Goal: Information Seeking & Learning: Learn about a topic

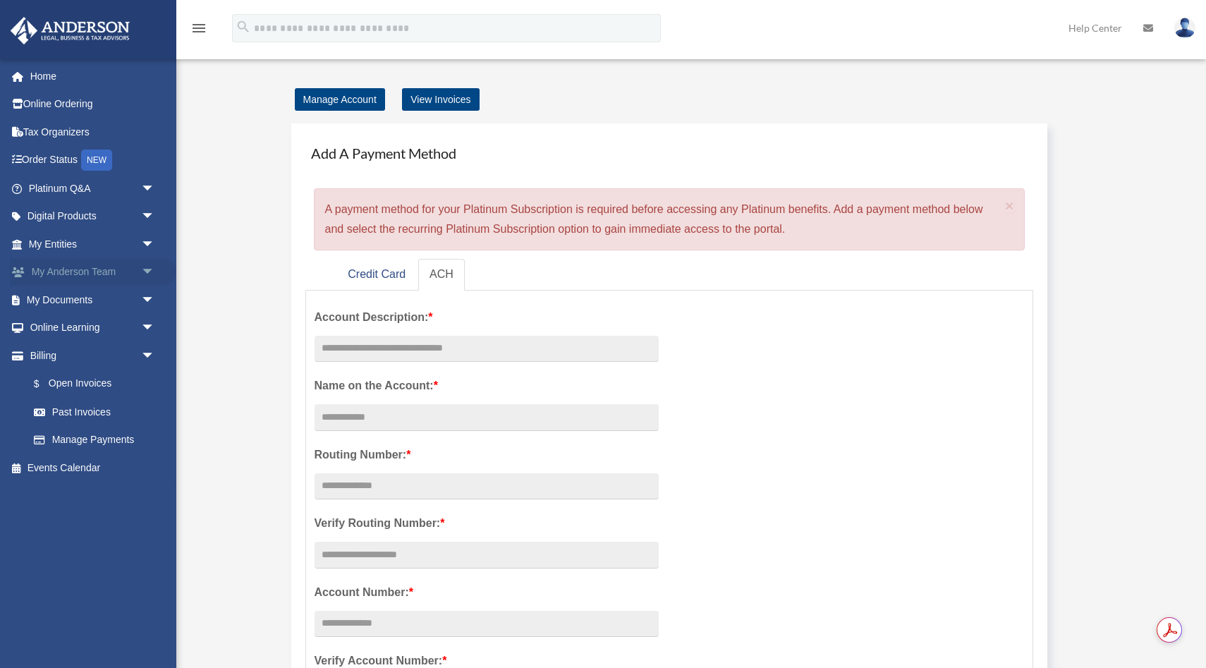
click at [59, 265] on link "My Anderson Team arrow_drop_down" at bounding box center [93, 272] width 166 height 28
click at [147, 272] on span "arrow_drop_down" at bounding box center [155, 272] width 28 height 29
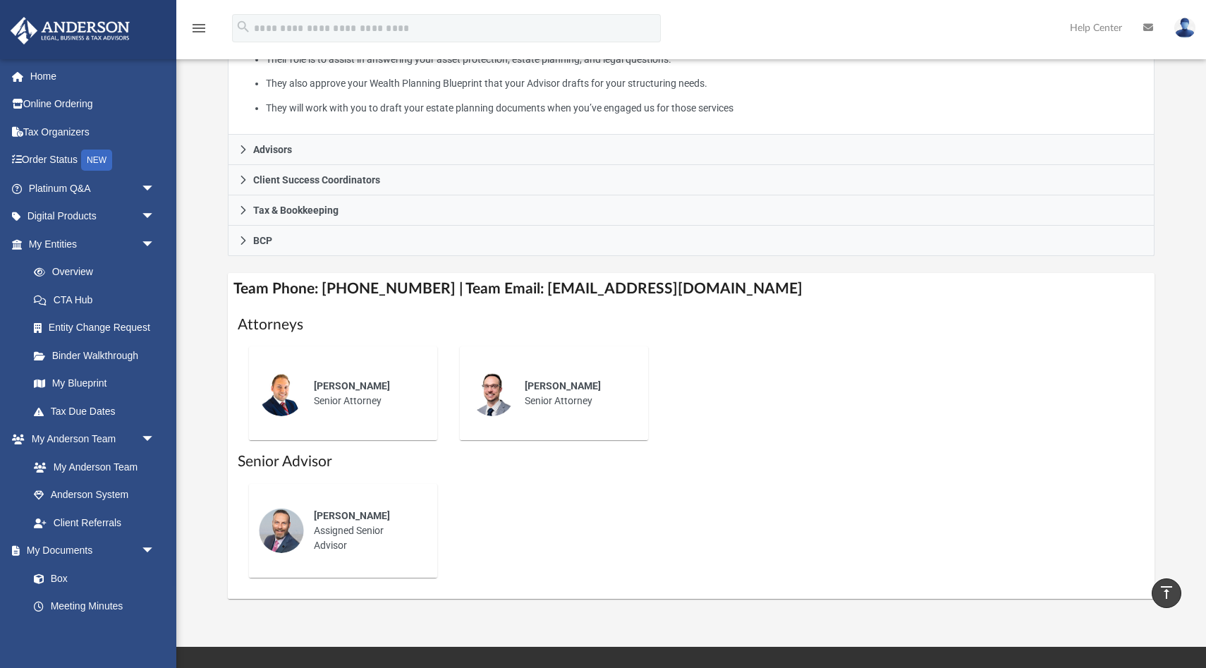
scroll to position [346, 0]
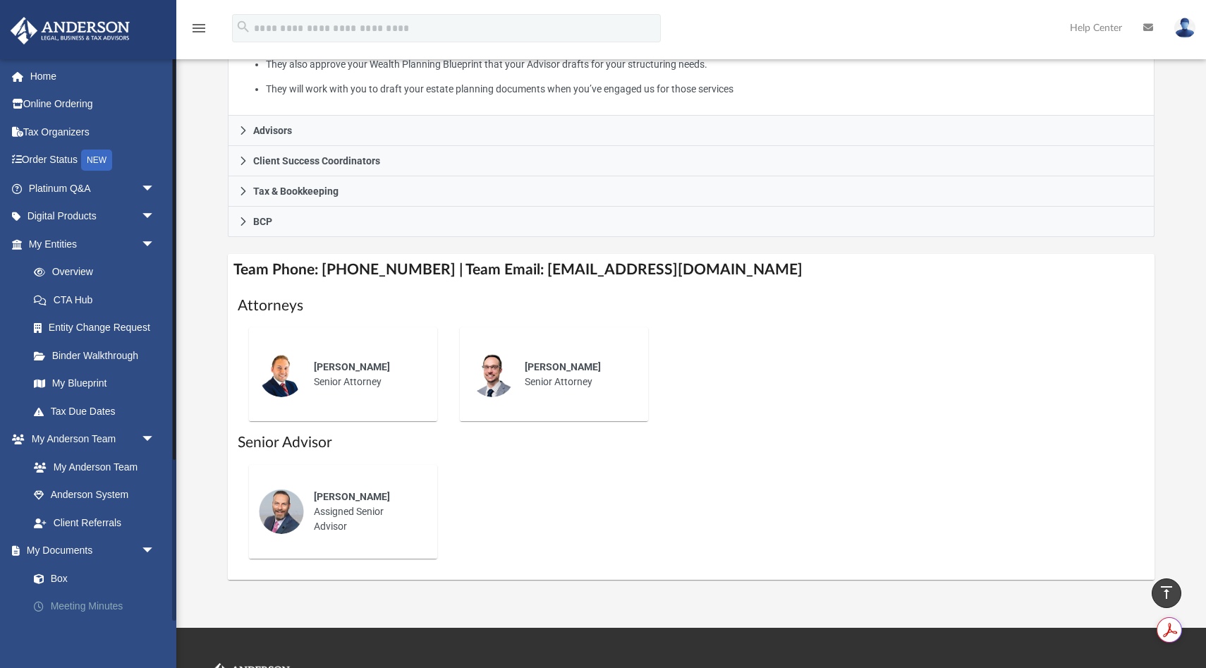
click at [61, 600] on link "Meeting Minutes" at bounding box center [98, 606] width 157 height 28
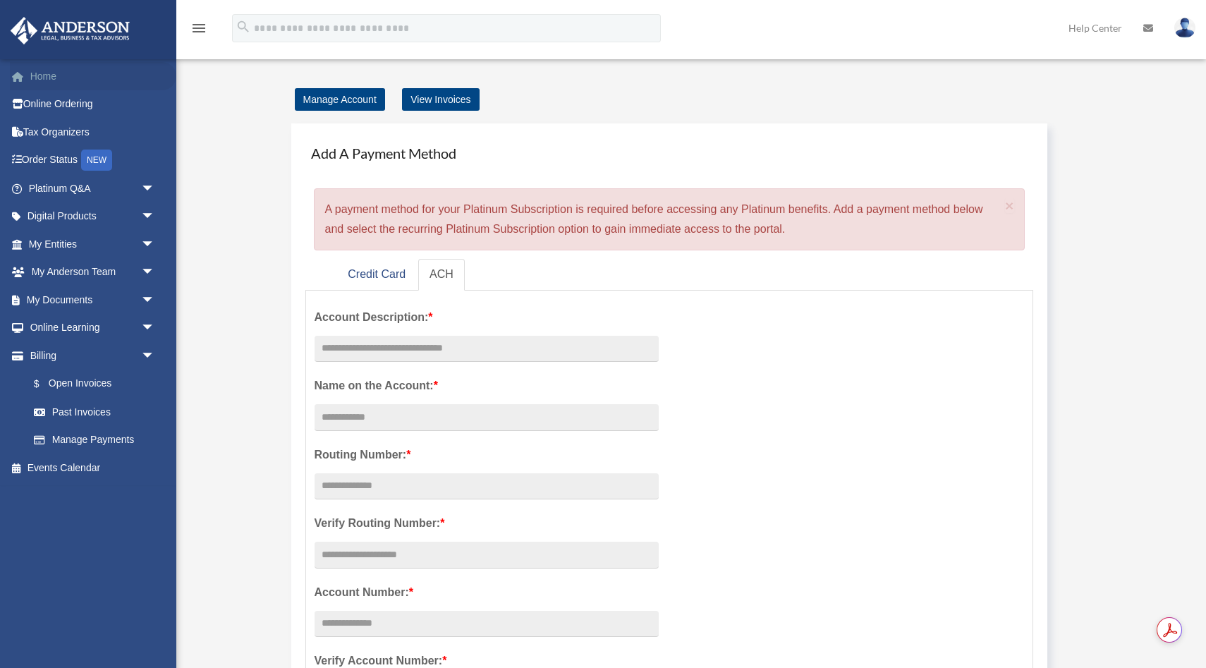
click at [50, 80] on link "Home" at bounding box center [93, 76] width 166 height 28
click at [372, 275] on link "Credit Card" at bounding box center [376, 275] width 80 height 32
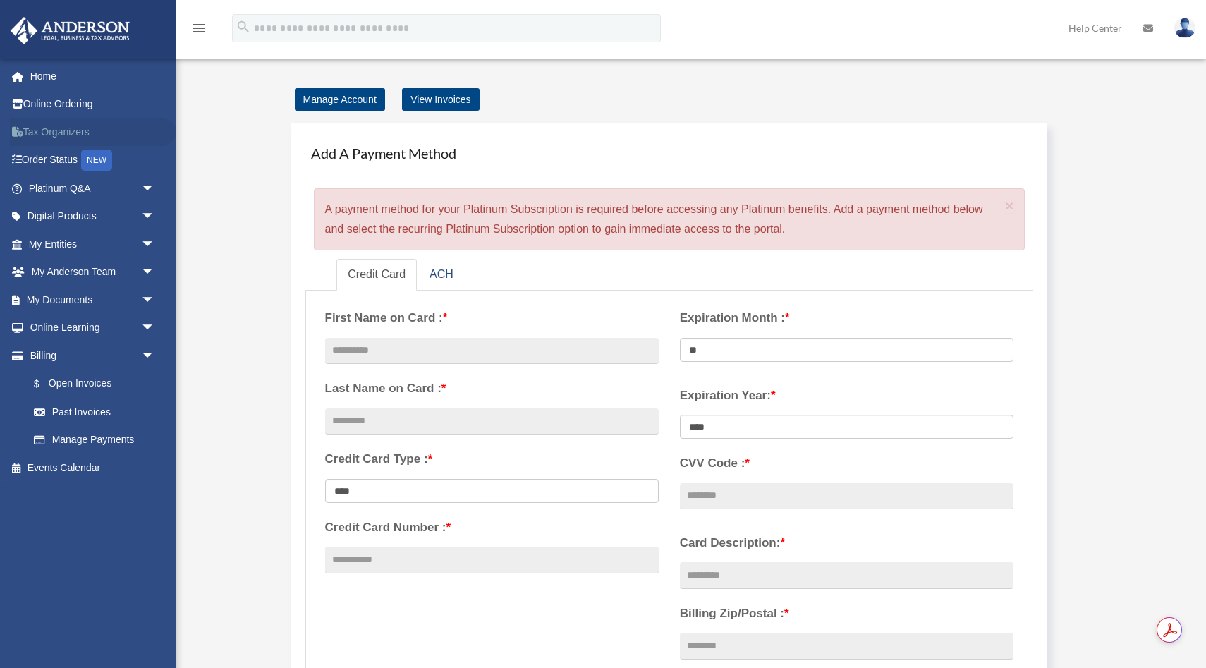
click at [44, 128] on link "Tax Organizers" at bounding box center [93, 132] width 166 height 28
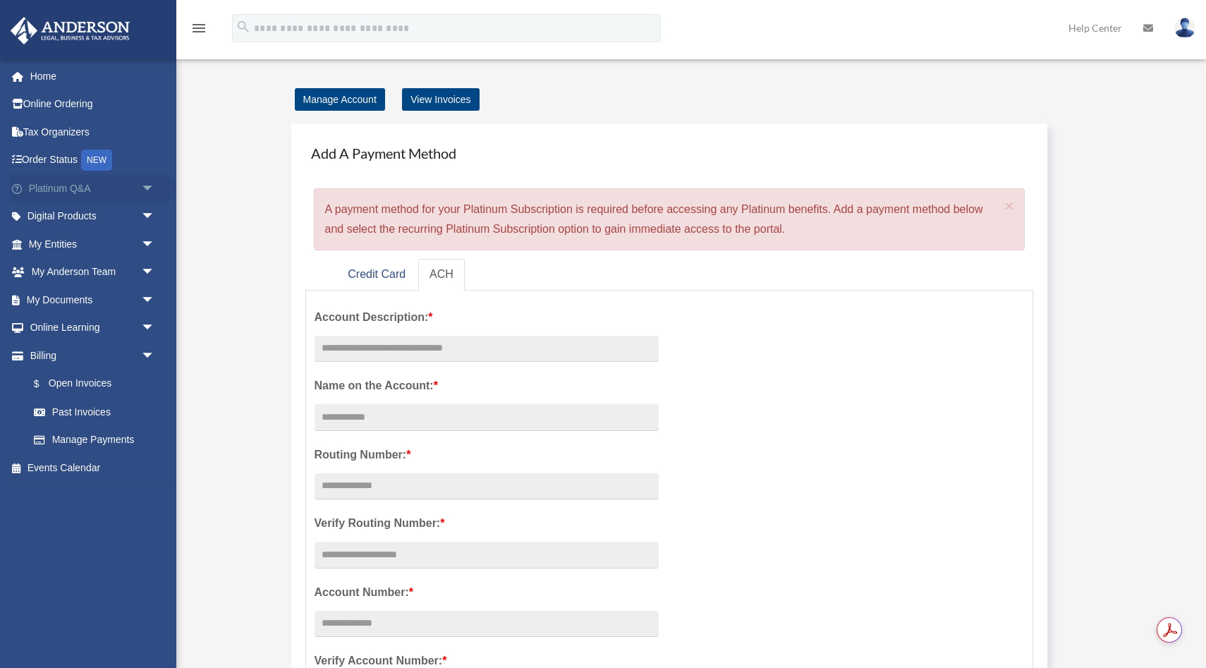
click at [46, 193] on link "Platinum Q&A arrow_drop_down" at bounding box center [93, 188] width 166 height 28
click at [58, 162] on link "Order Status NEW" at bounding box center [93, 160] width 166 height 29
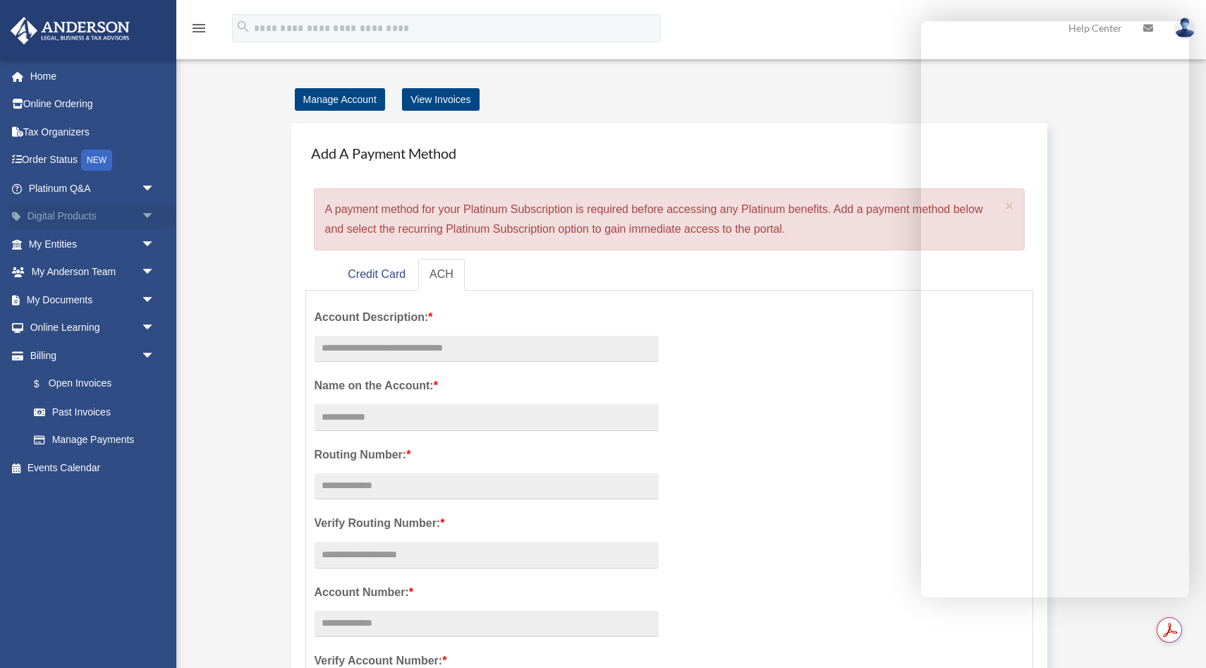
click at [147, 219] on span "arrow_drop_down" at bounding box center [155, 216] width 28 height 29
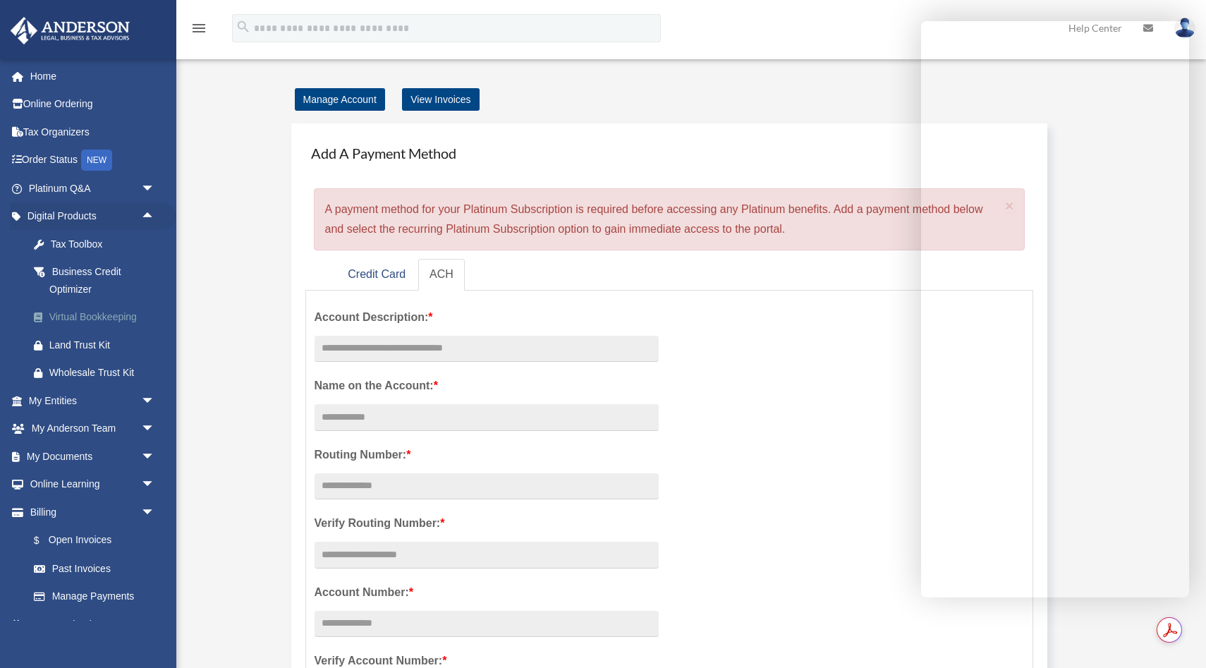
click at [80, 315] on div "Virtual Bookkeeping" at bounding box center [103, 317] width 109 height 18
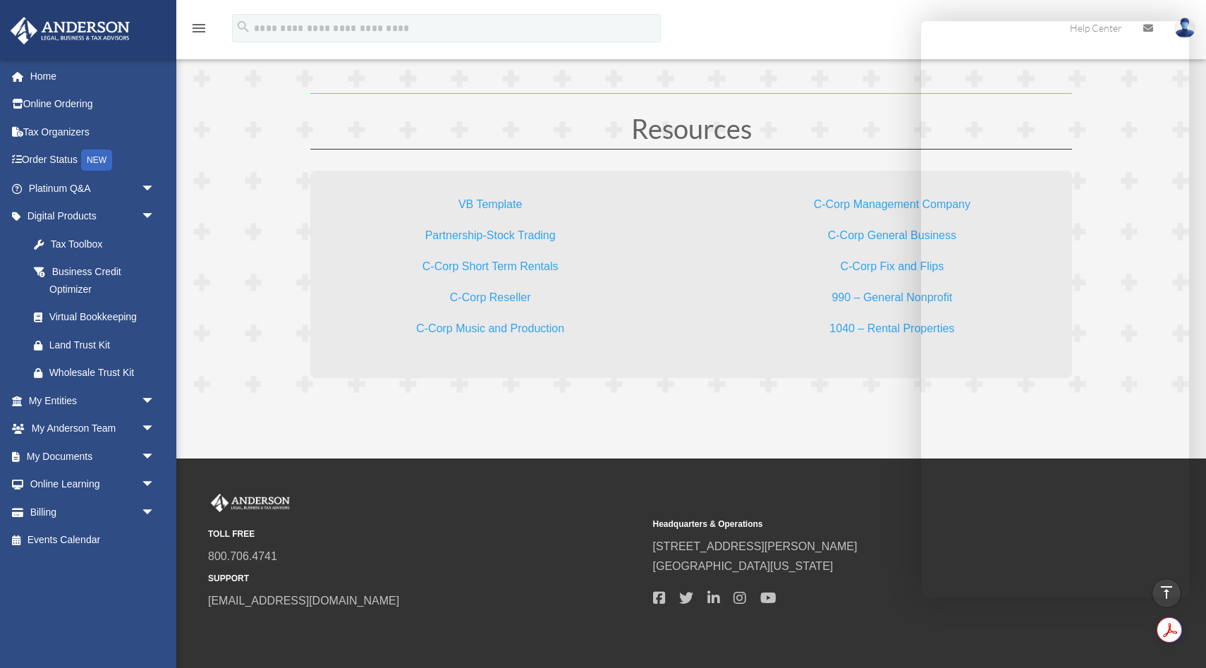
scroll to position [4238, 0]
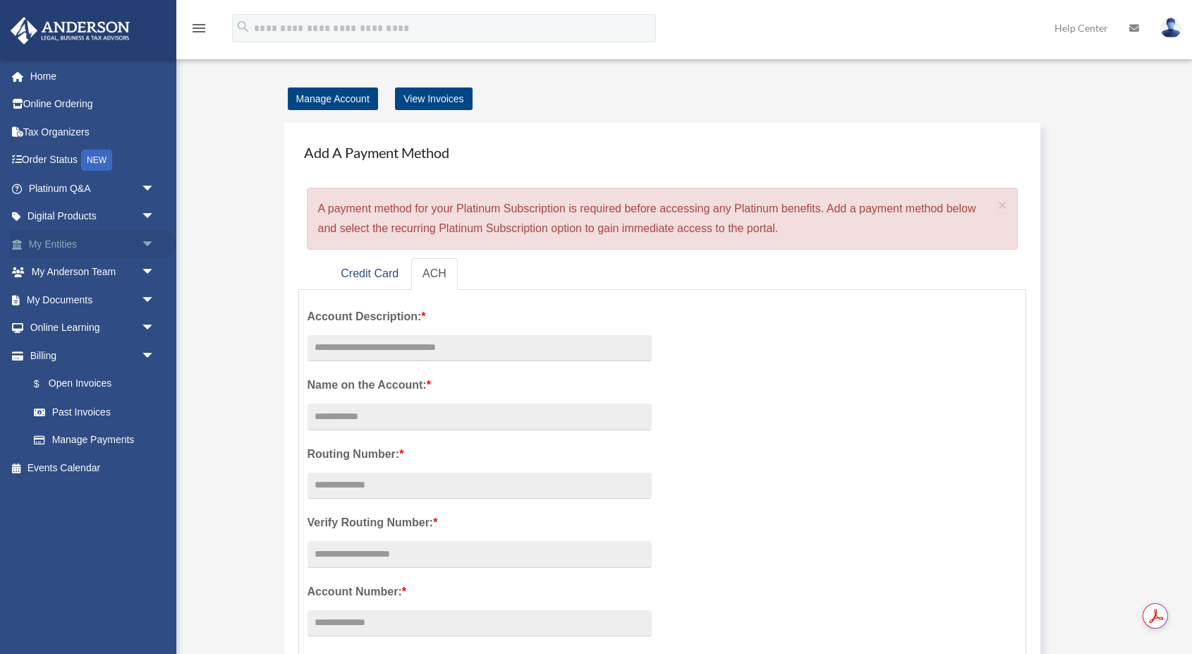
click at [149, 242] on span "arrow_drop_down" at bounding box center [155, 244] width 28 height 29
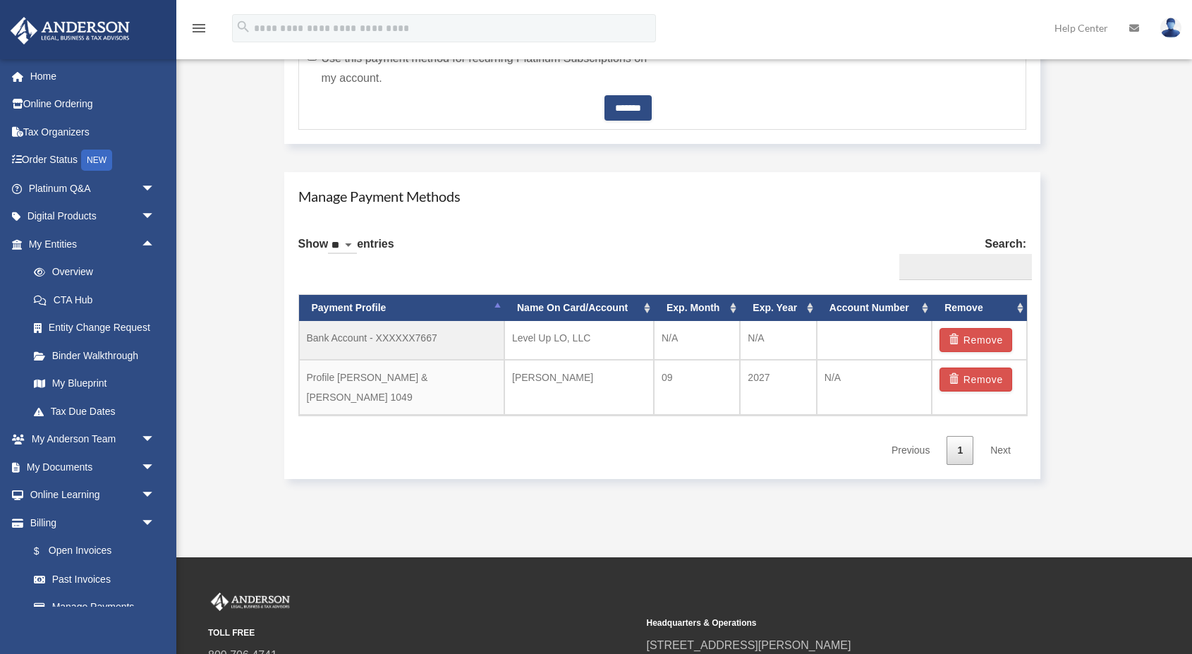
scroll to position [705, 0]
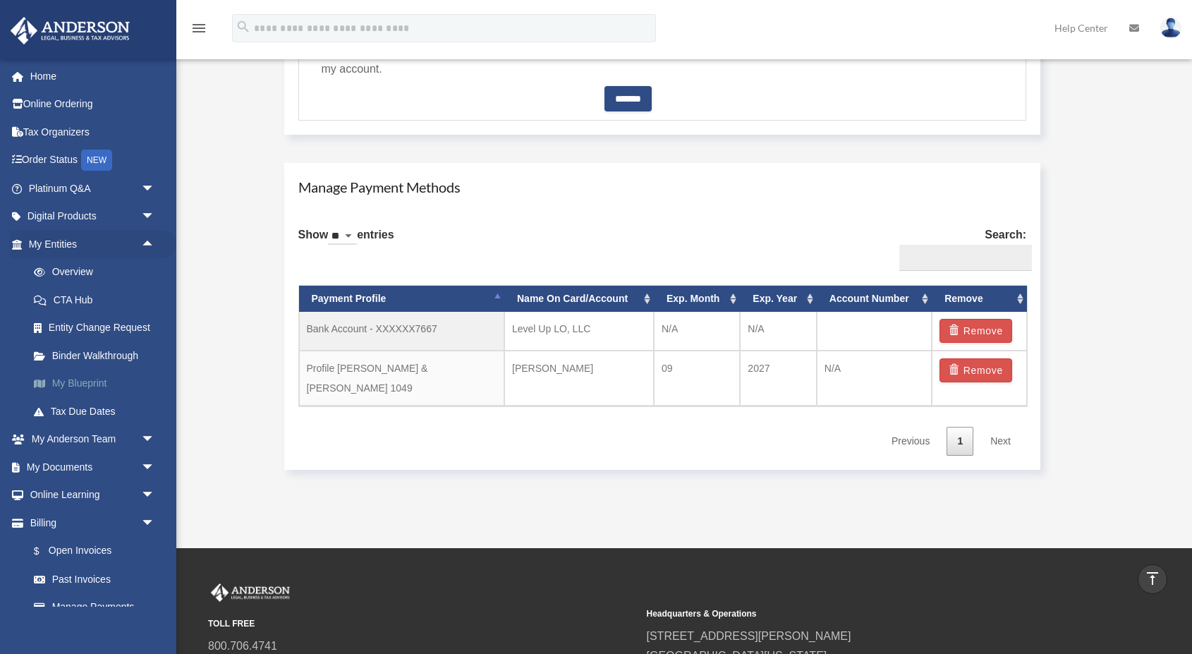
click at [68, 378] on link "My Blueprint" at bounding box center [98, 384] width 157 height 28
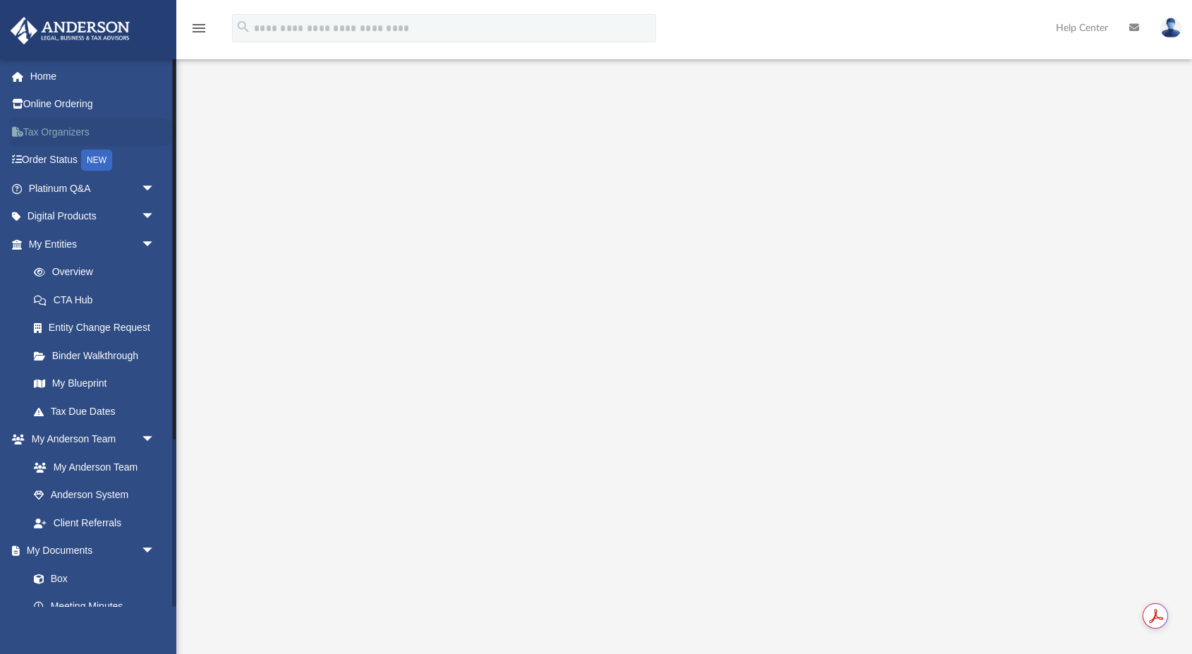
click at [54, 128] on link "Tax Organizers" at bounding box center [93, 132] width 166 height 28
click at [65, 495] on link "Anderson System" at bounding box center [98, 495] width 157 height 28
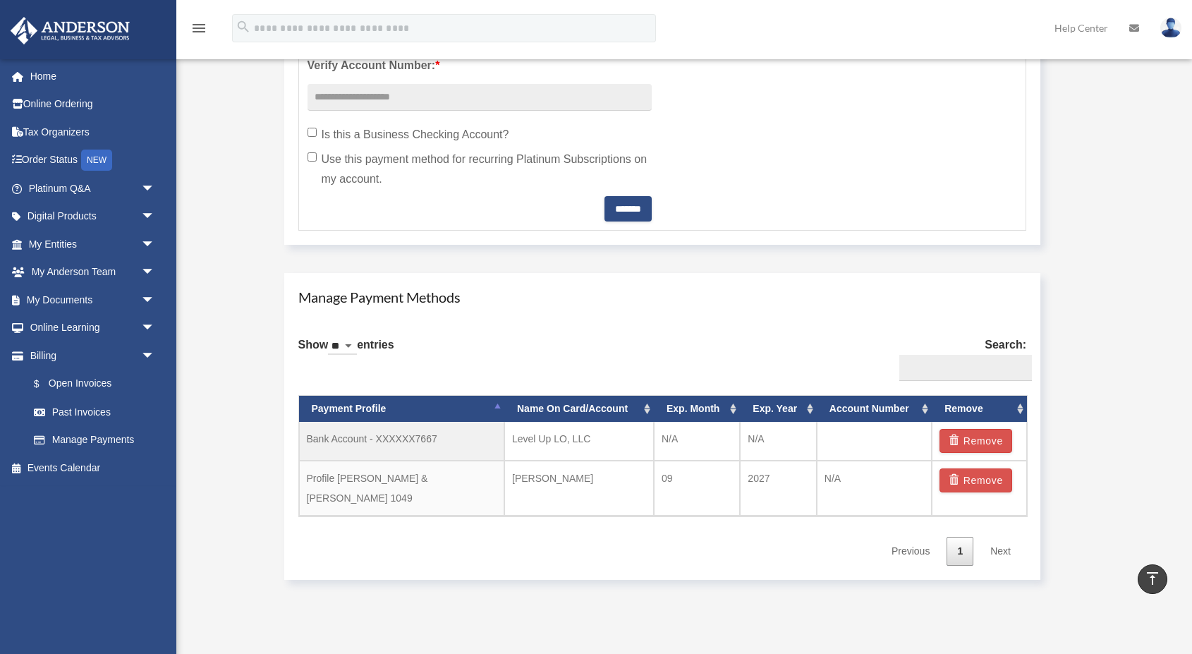
scroll to position [710, 0]
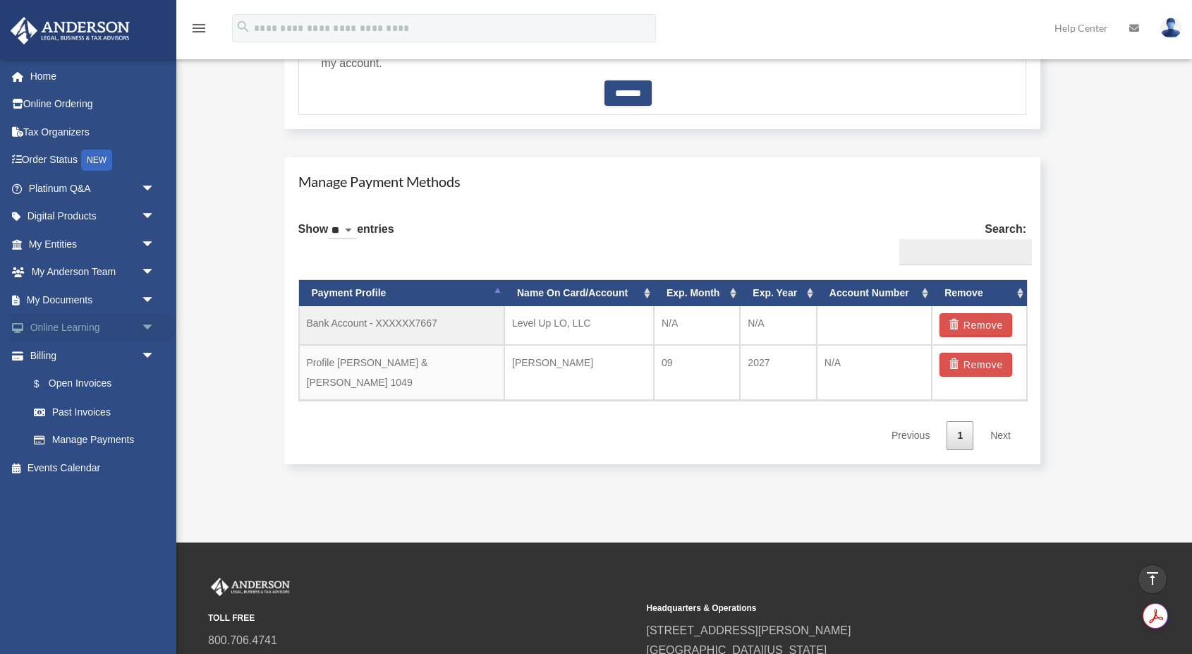
click at [59, 329] on link "Online Learning arrow_drop_down" at bounding box center [93, 328] width 166 height 28
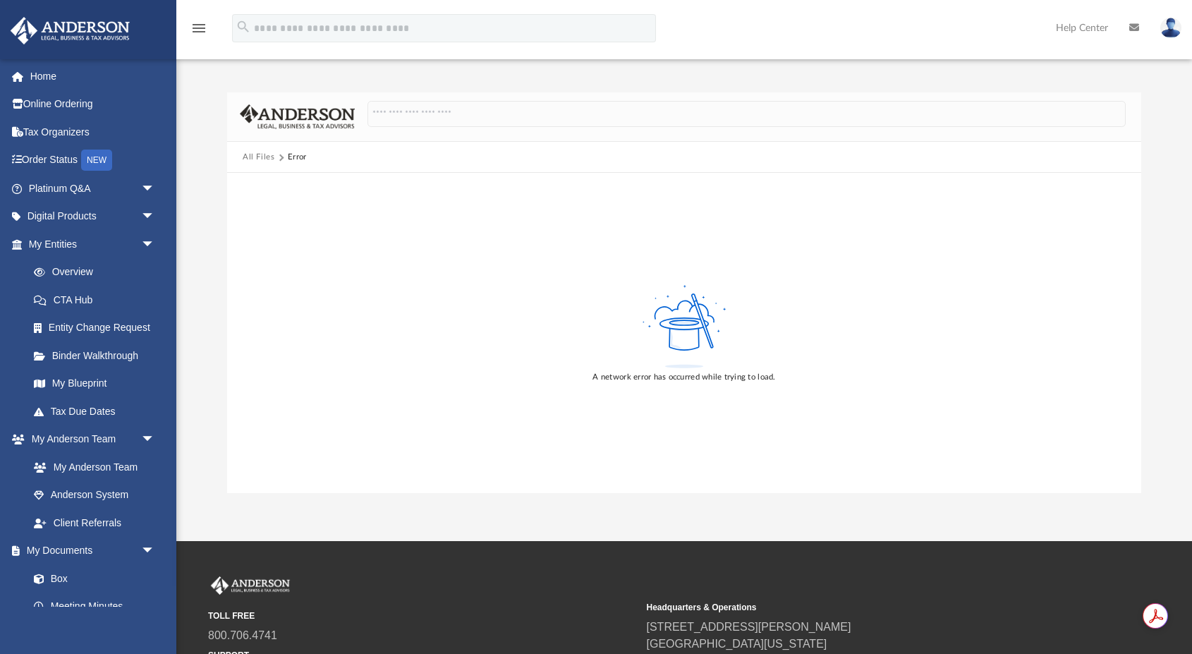
scroll to position [140, 0]
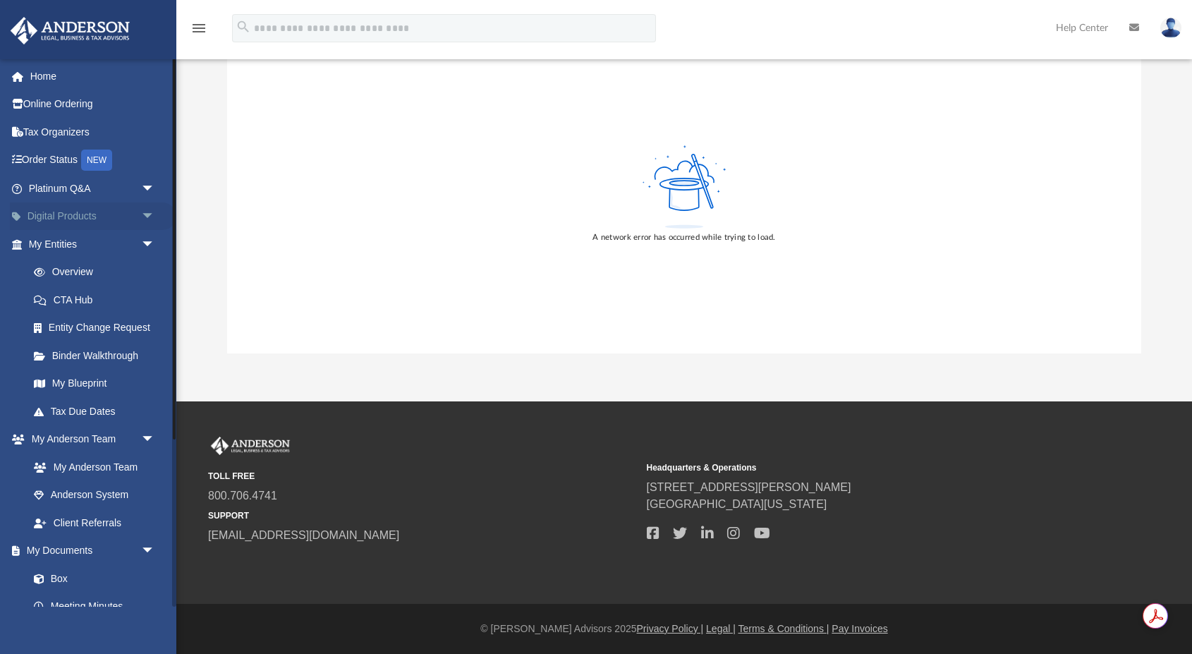
click at [149, 216] on span "arrow_drop_down" at bounding box center [155, 216] width 28 height 29
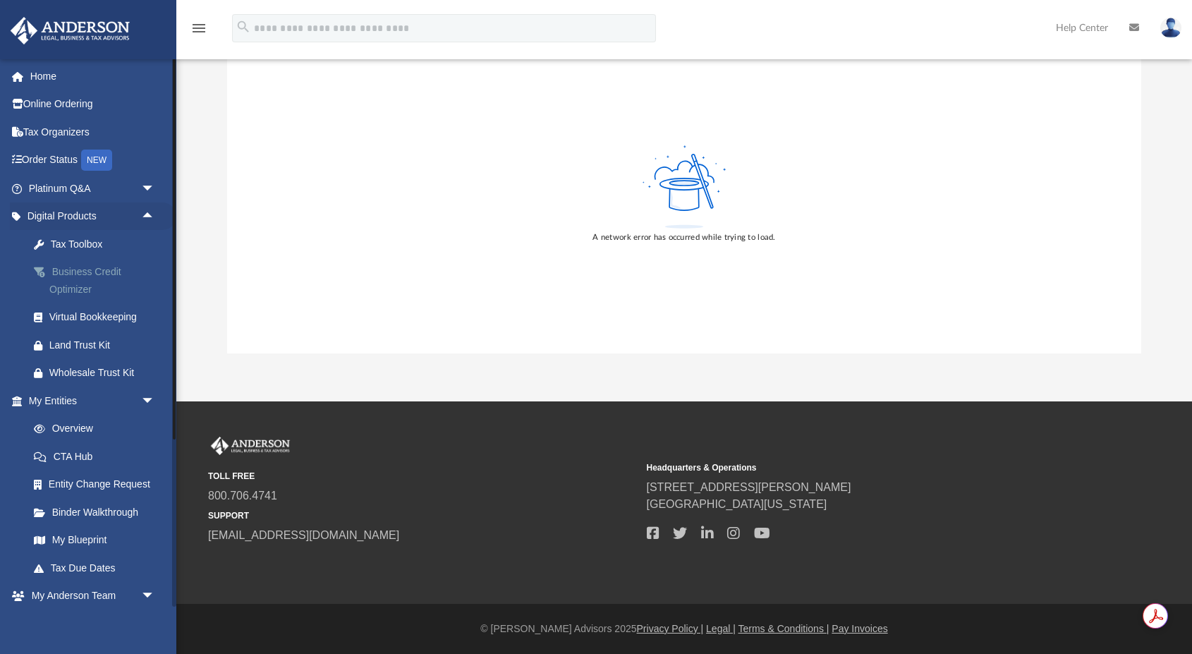
click at [76, 269] on div "Business Credit Optimizer" at bounding box center [103, 280] width 109 height 35
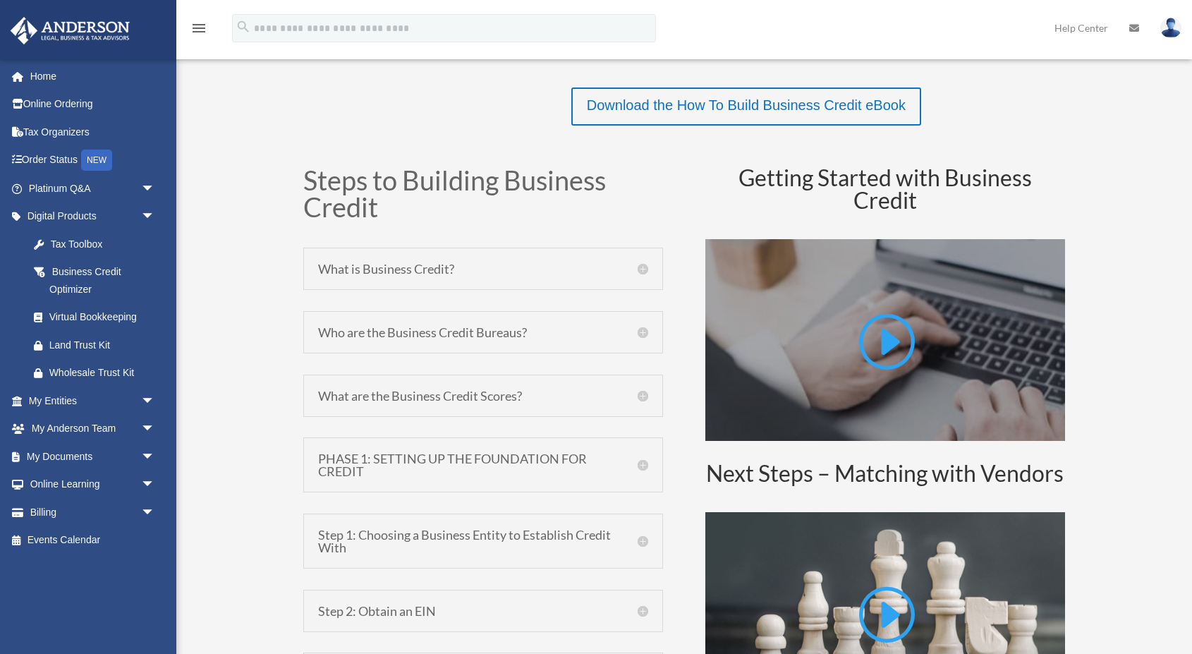
scroll to position [620, 0]
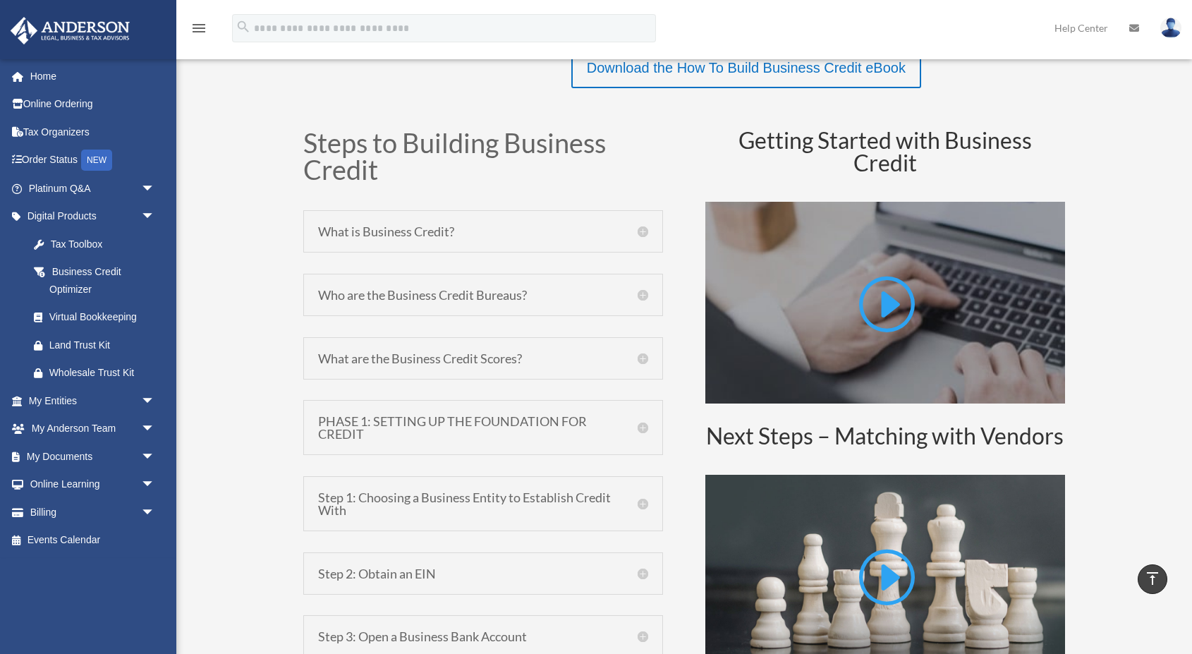
click at [369, 226] on h5 "What is Business Credit?" at bounding box center [483, 231] width 330 height 13
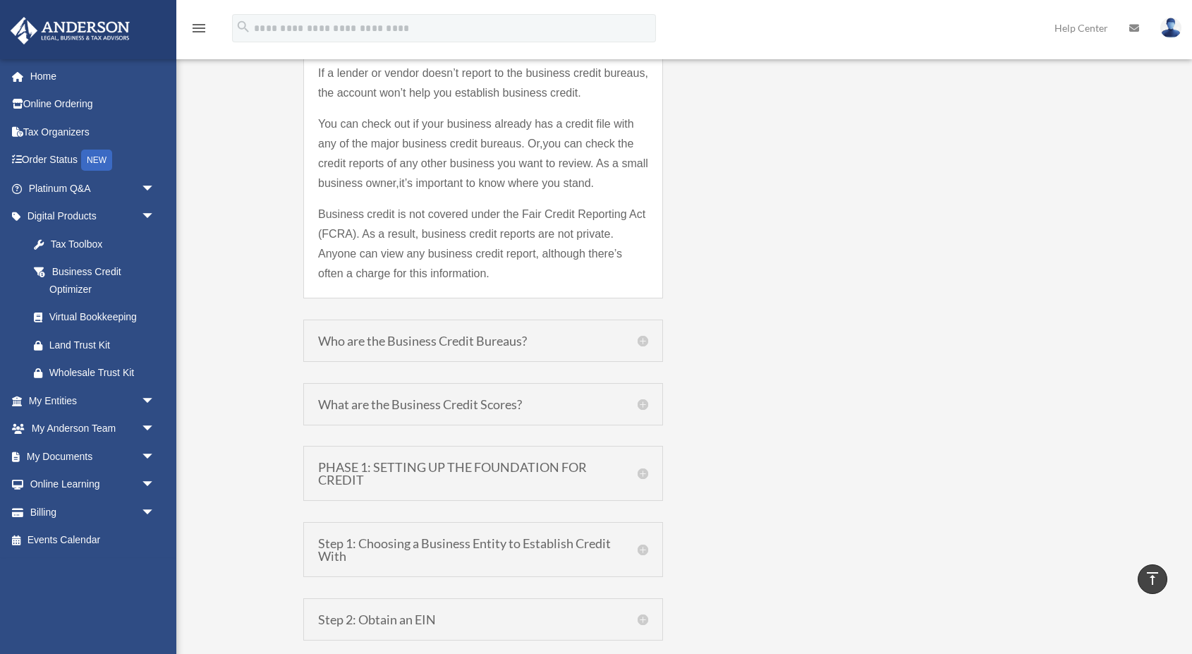
scroll to position [1389, 0]
click at [370, 339] on h5 "Who are the Business Credit Bureaus?" at bounding box center [483, 339] width 330 height 13
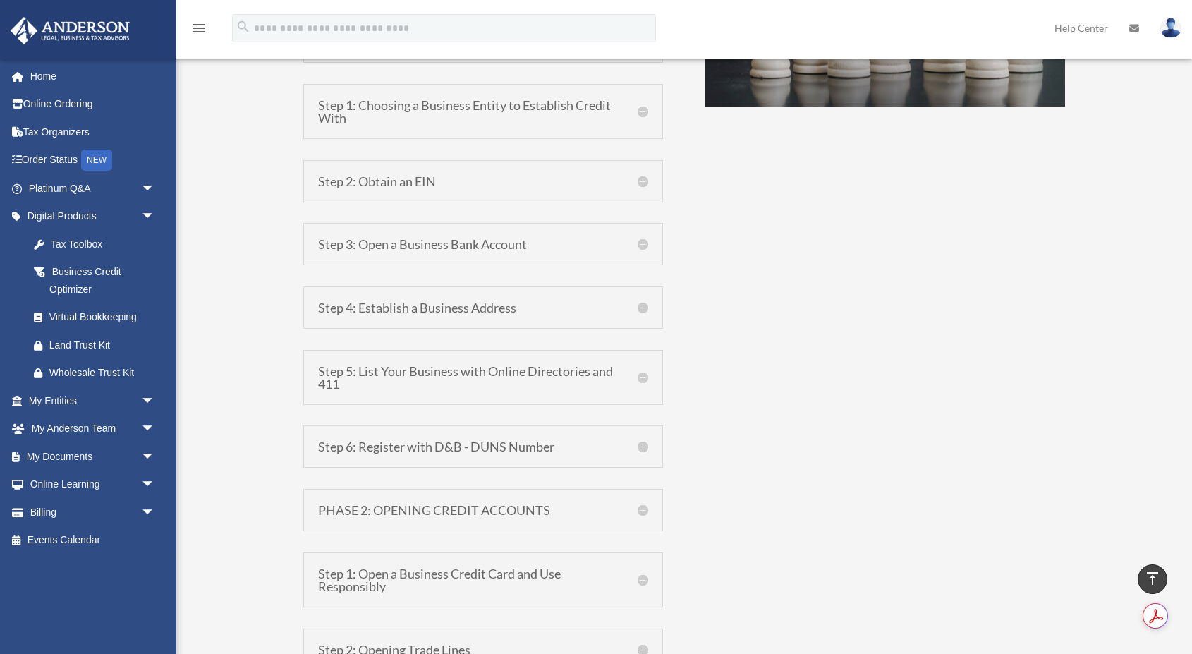
scroll to position [1202, 0]
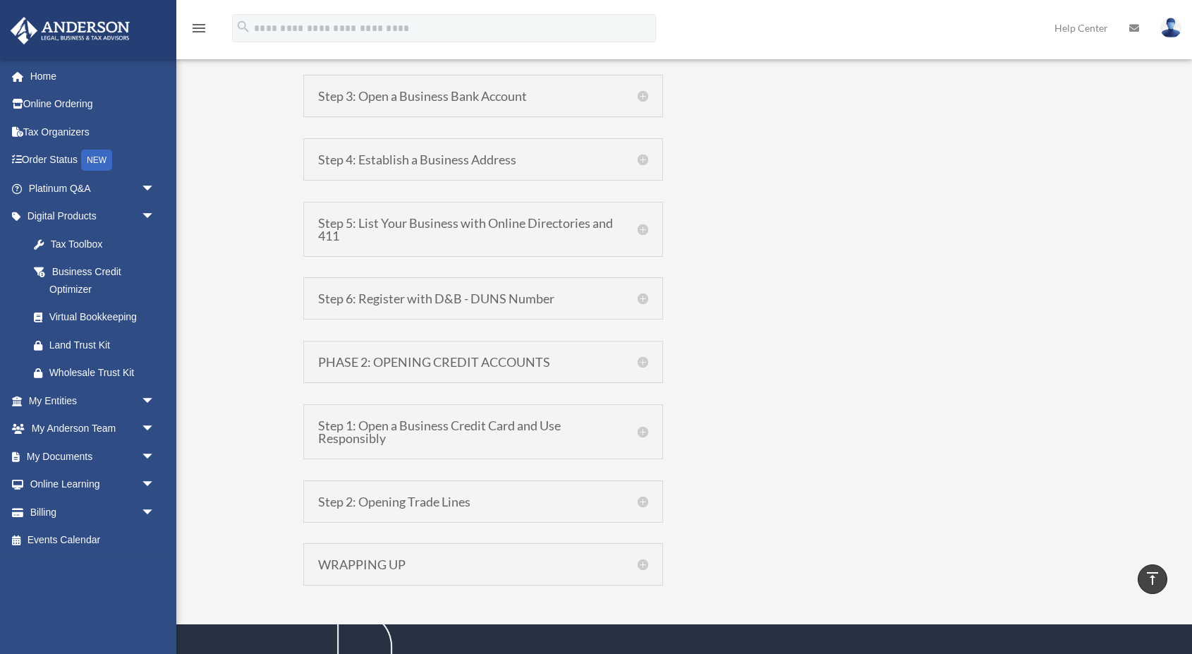
click at [367, 360] on h5 "PHASE 2: OPENING CREDIT ACCOUNTS" at bounding box center [483, 361] width 330 height 13
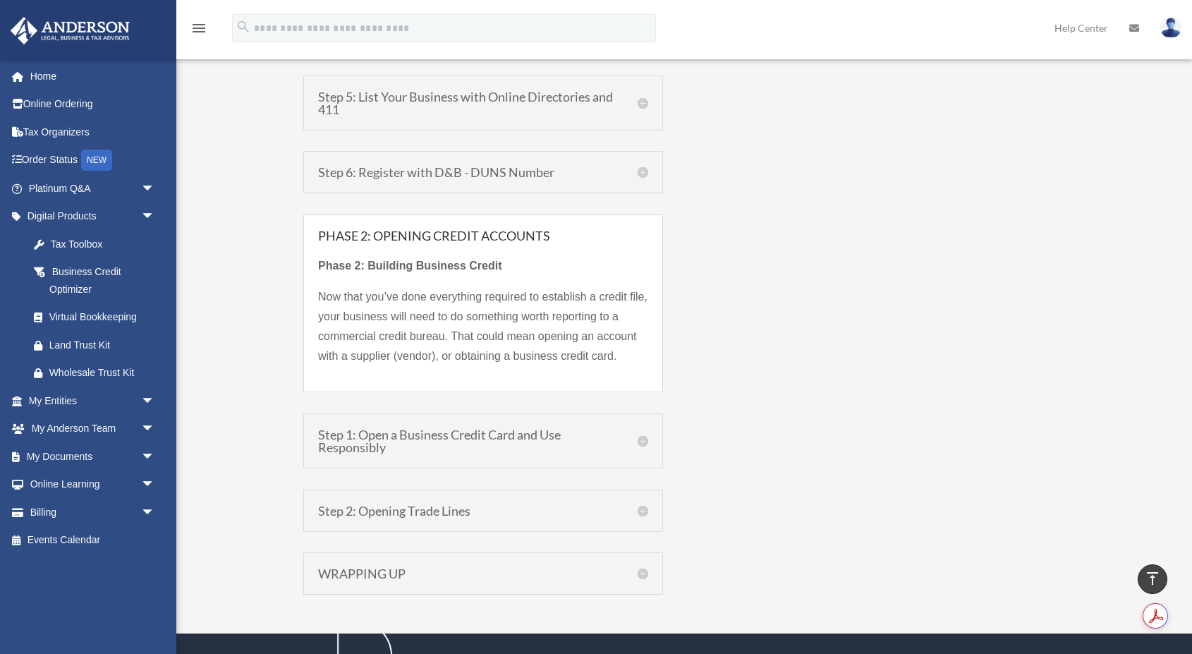
scroll to position [1313, 0]
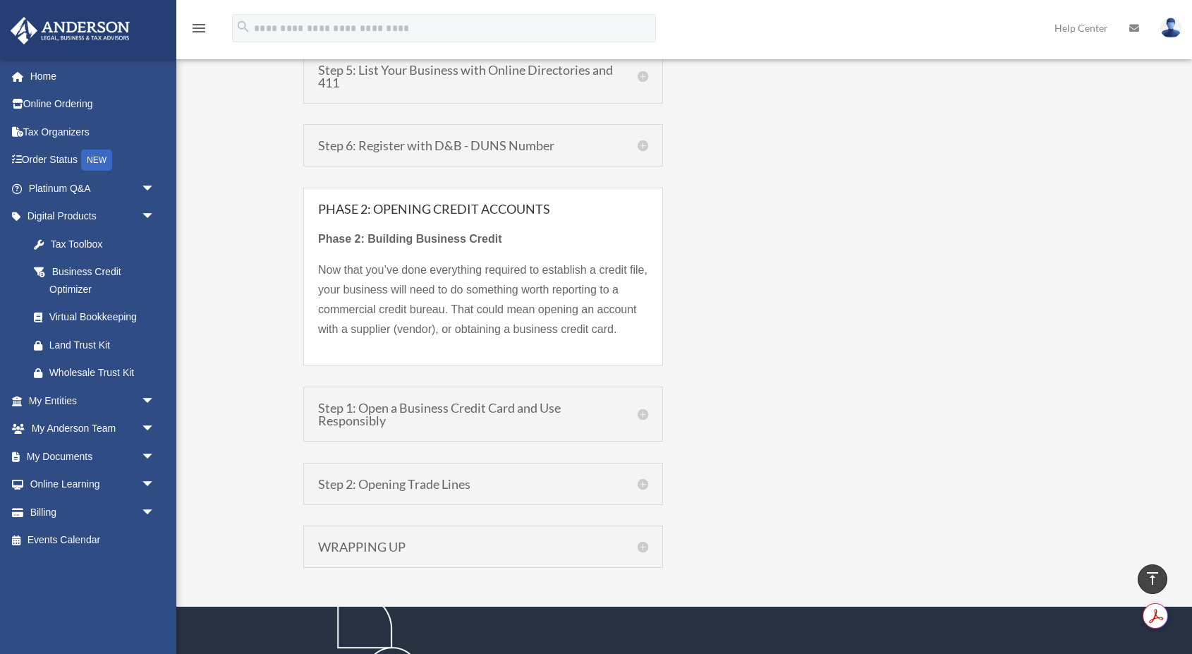
click at [344, 423] on h5 "Step 1: Open a Business Credit Card and Use Responsibly" at bounding box center [483, 413] width 330 height 25
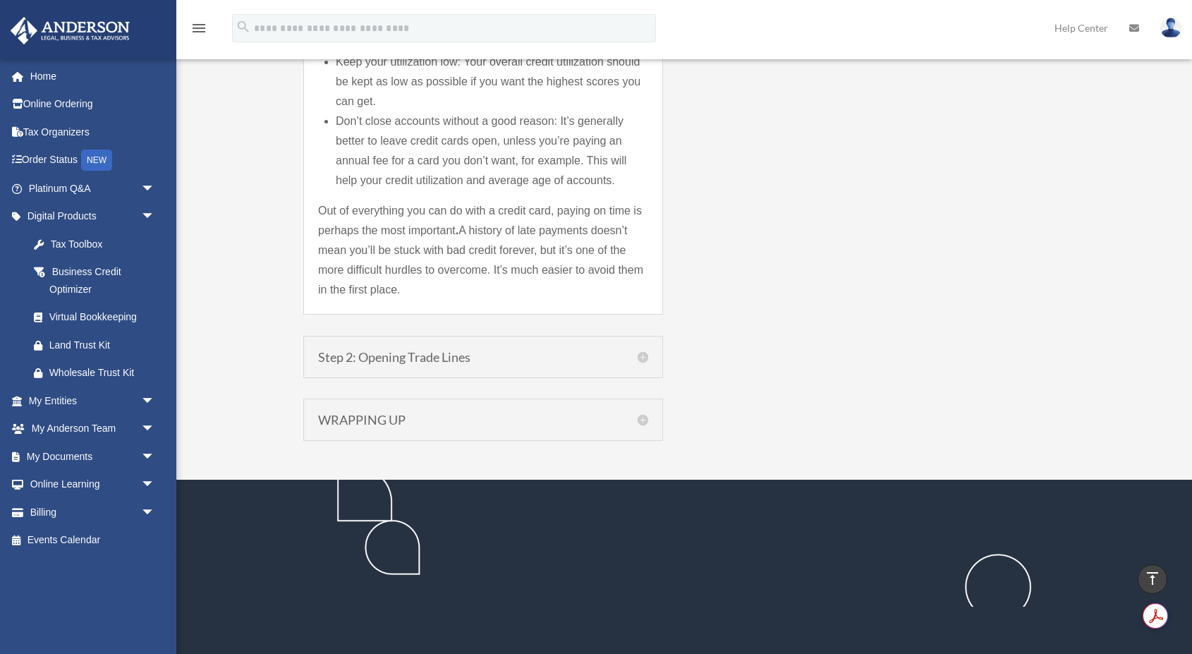
scroll to position [2307, 0]
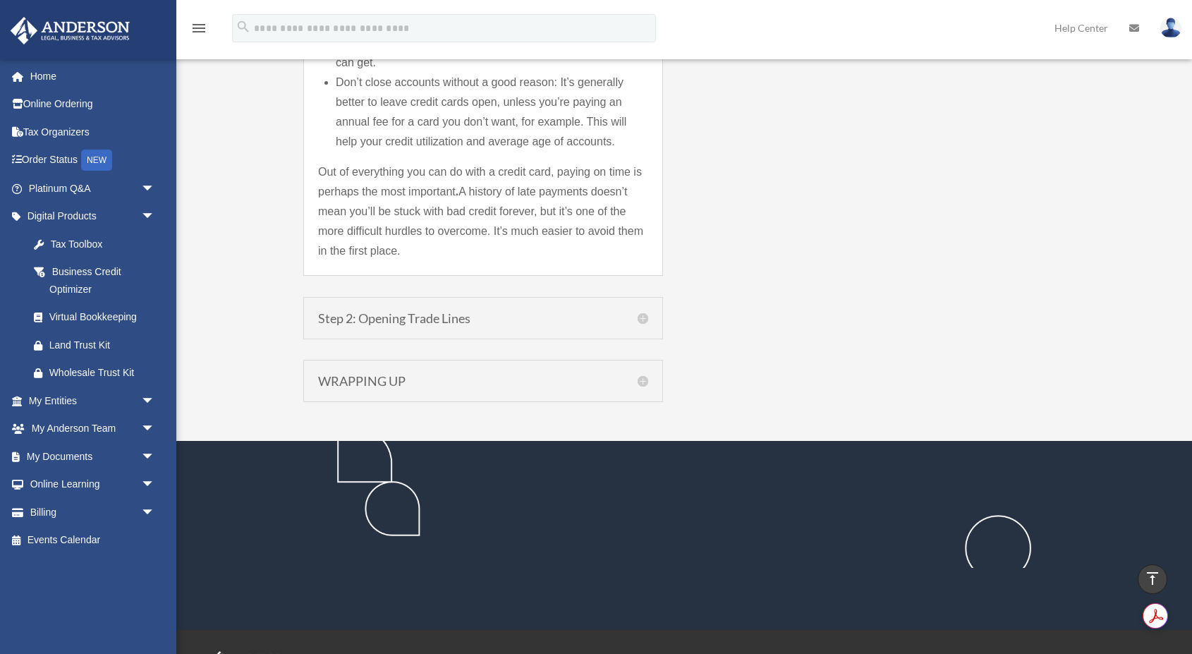
click at [401, 313] on h5 "Step 2: Opening Trade Lines" at bounding box center [483, 318] width 330 height 13
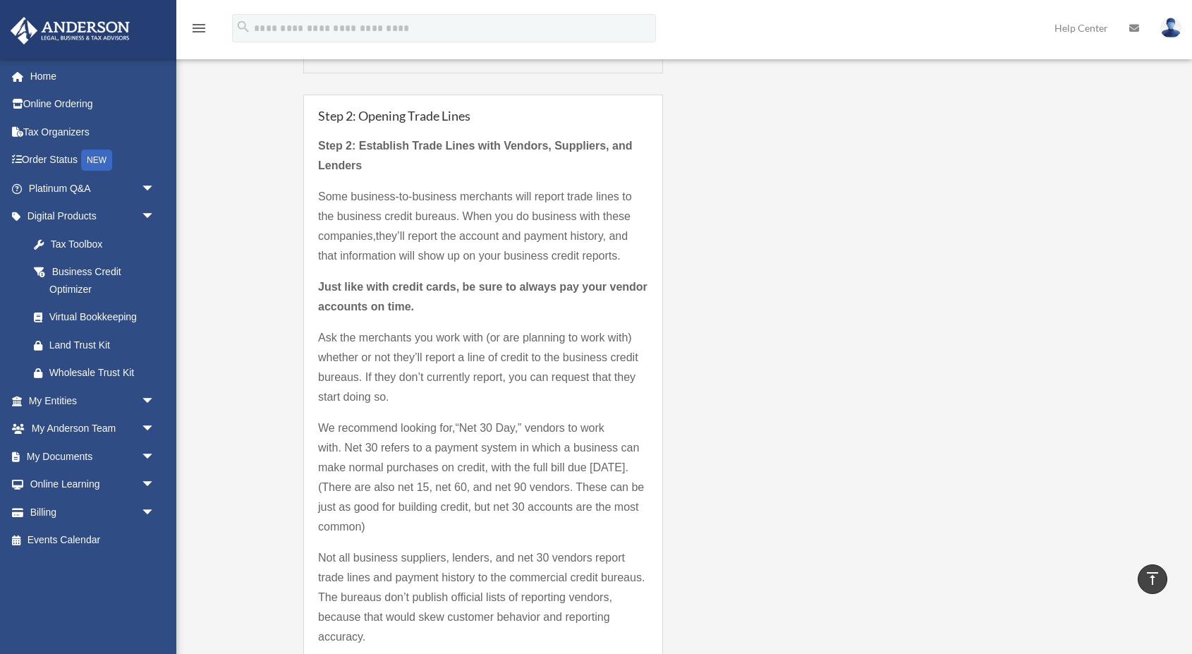
scroll to position [1561, 0]
